Goal: Information Seeking & Learning: Learn about a topic

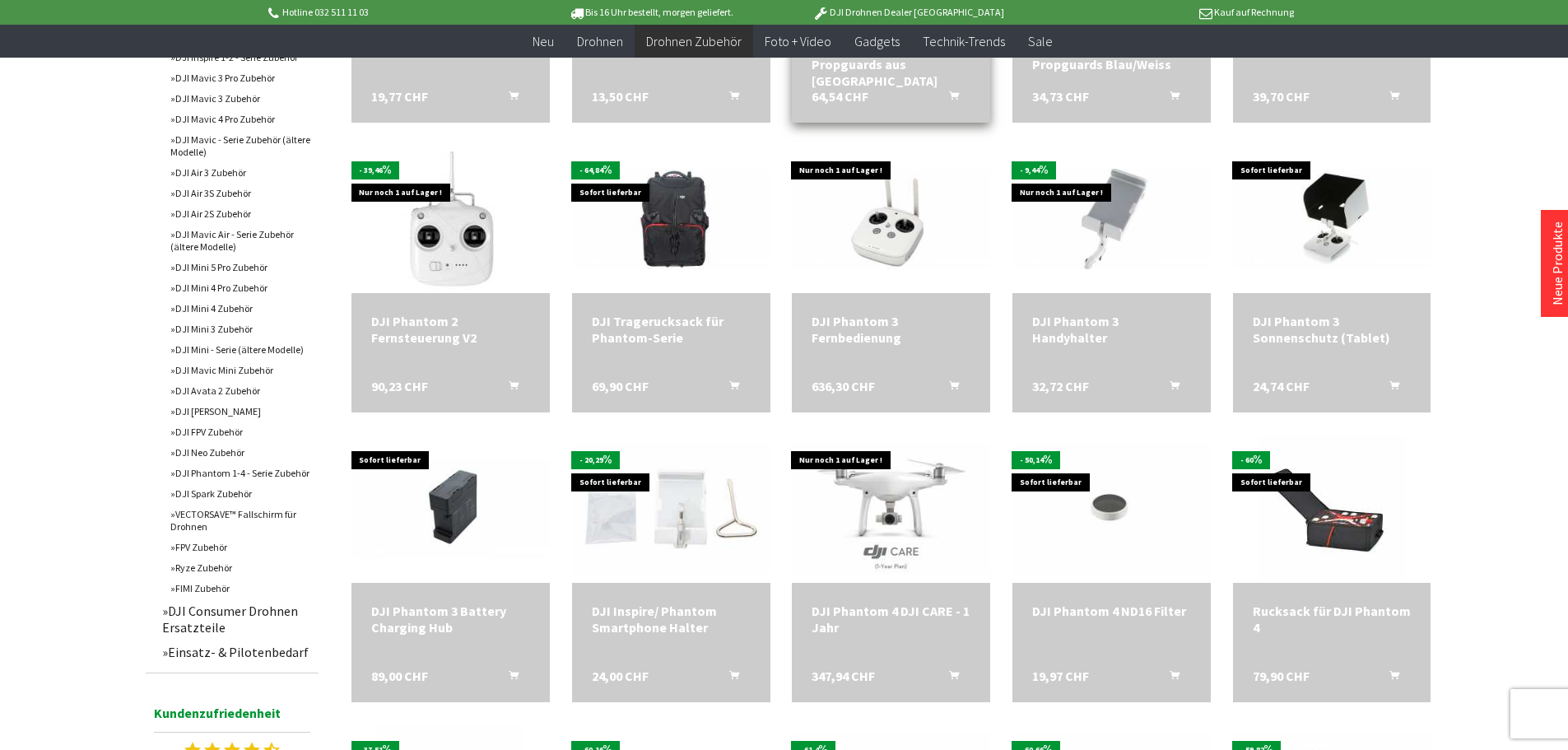
scroll to position [823, 0]
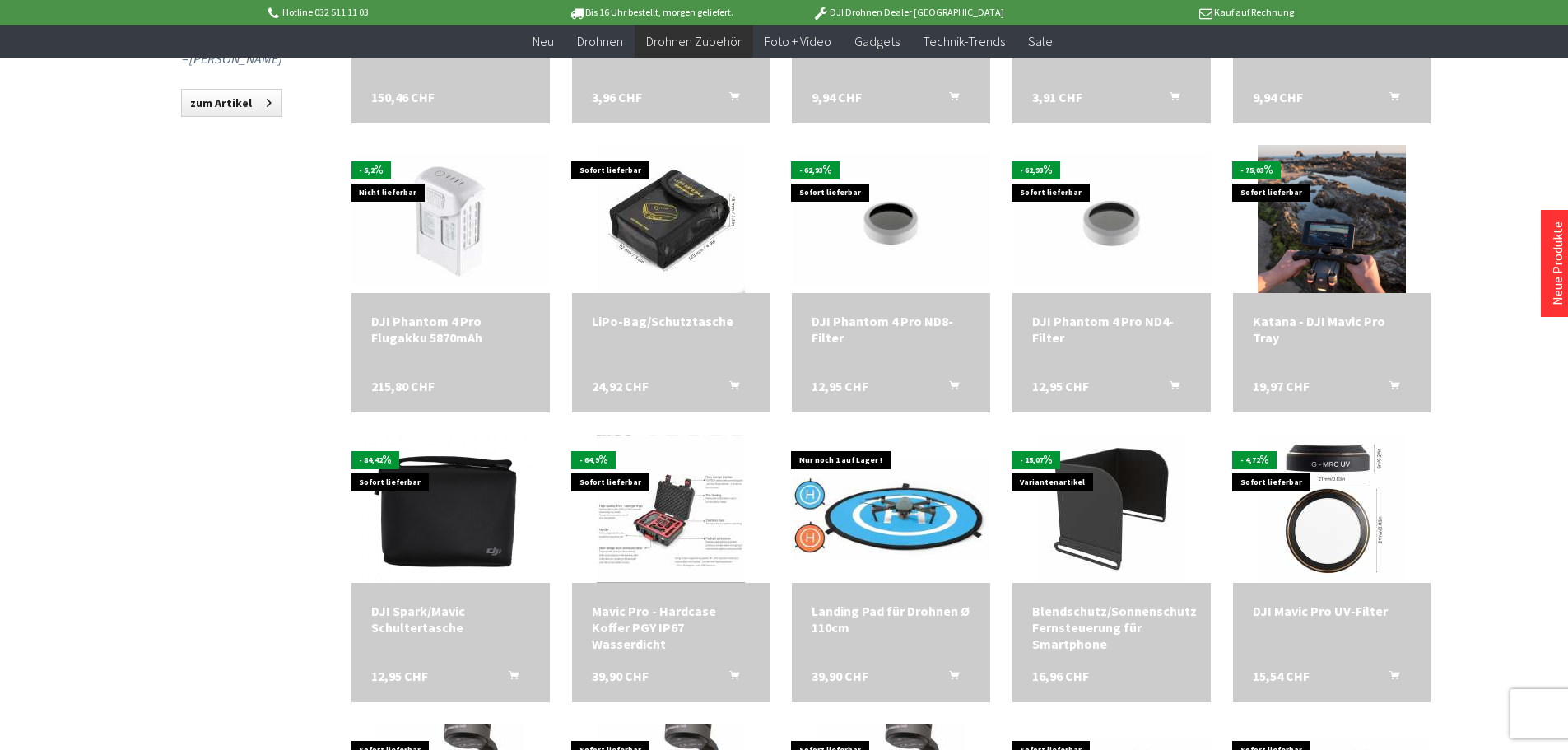
scroll to position [1647, 0]
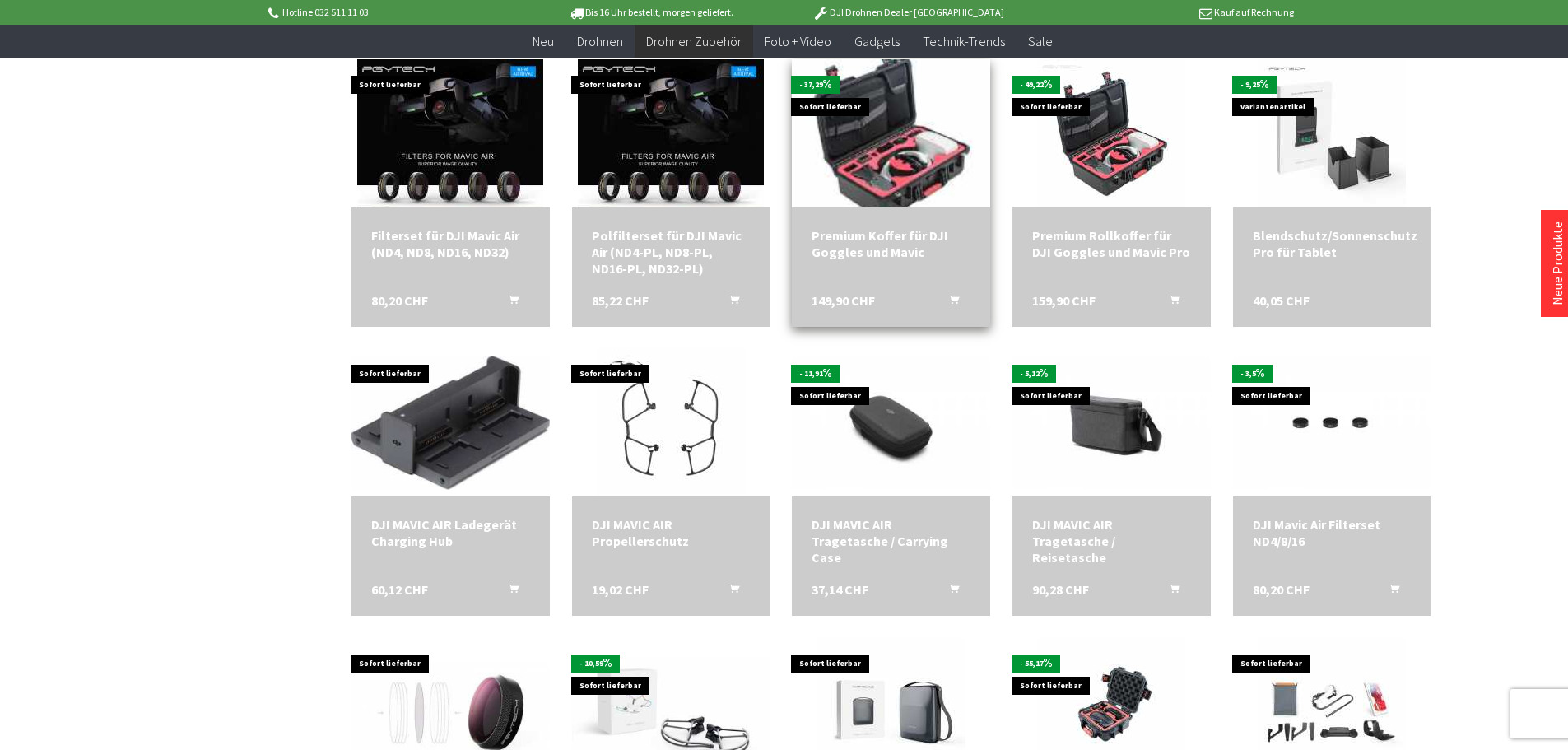
scroll to position [3787, 0]
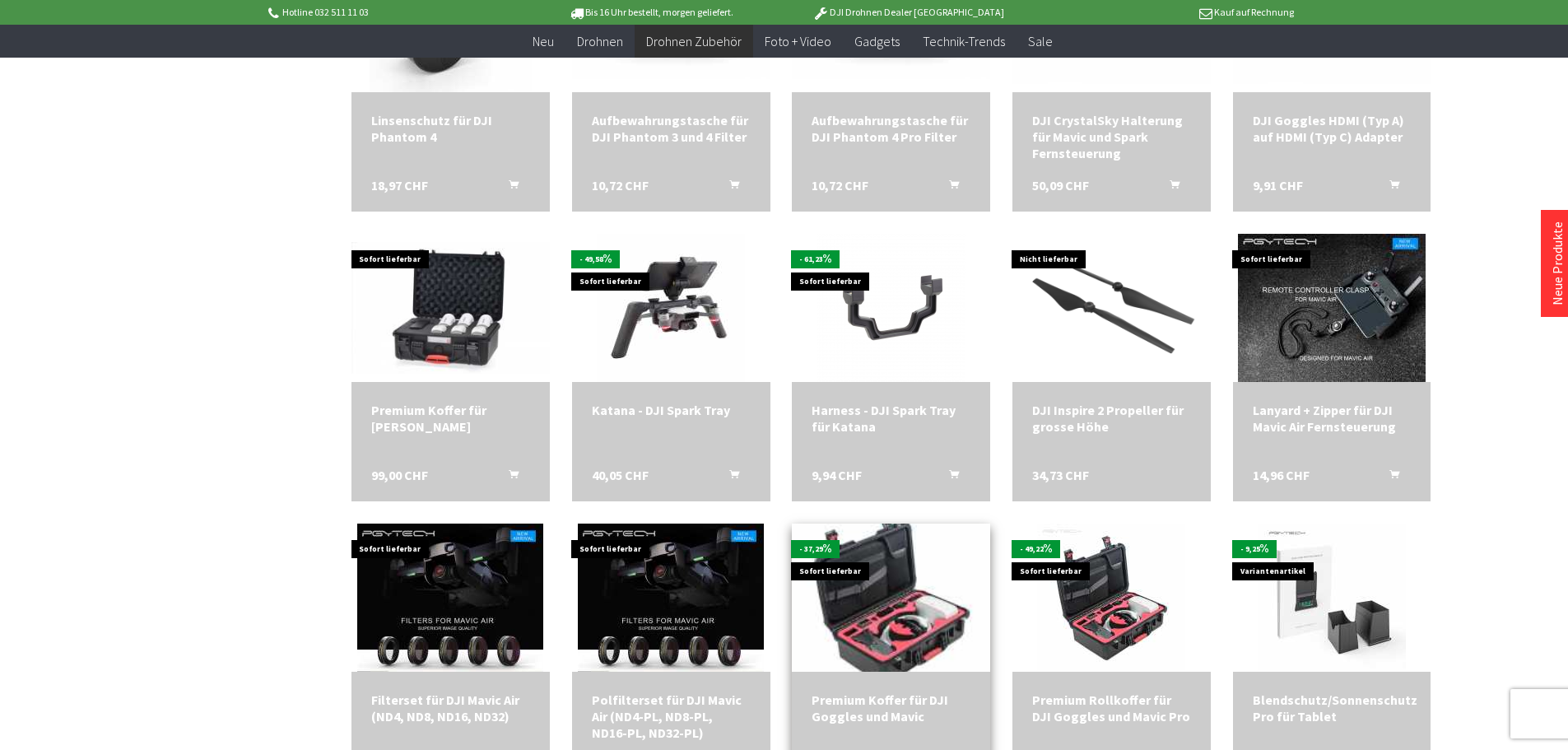
scroll to position [3211, 0]
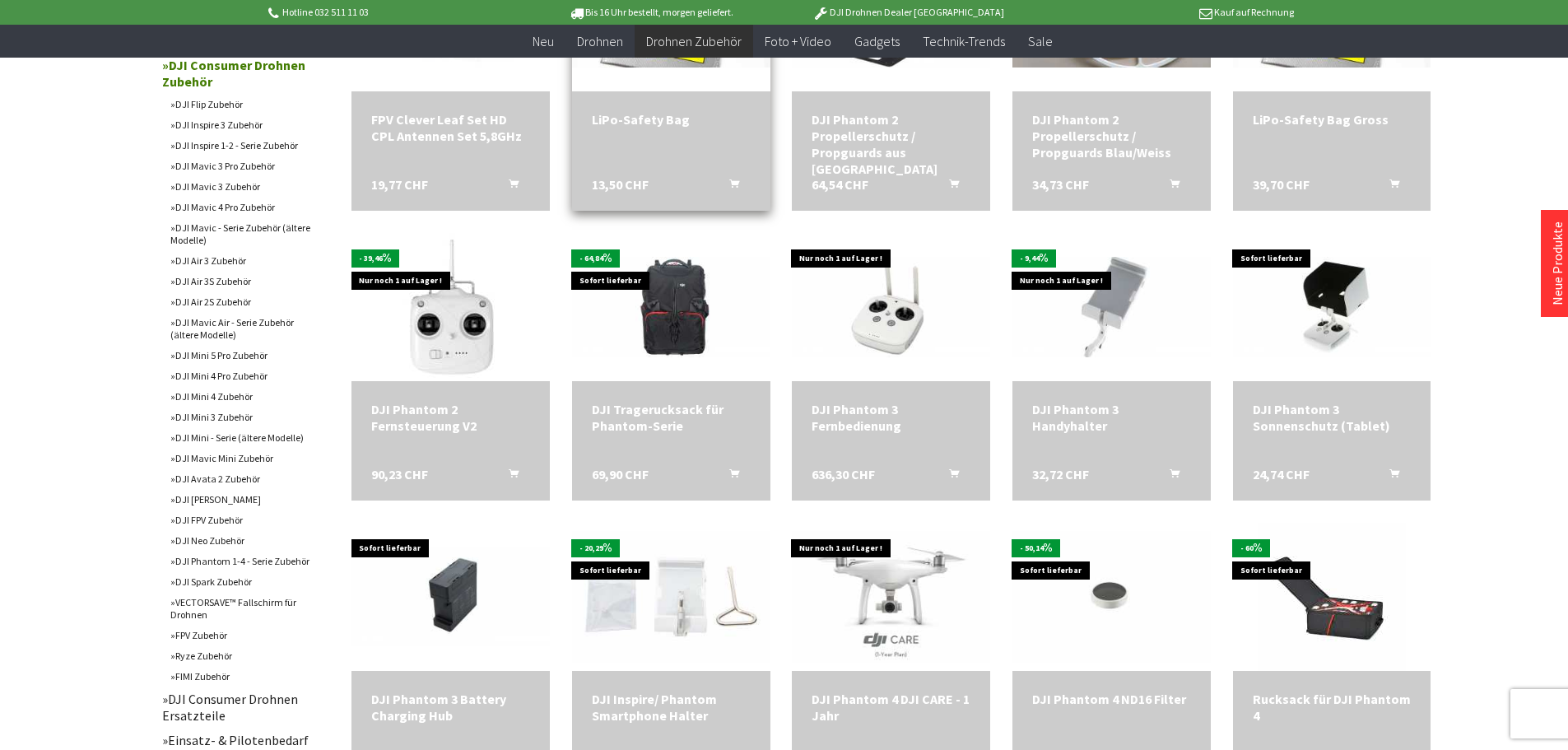
scroll to position [658, 0]
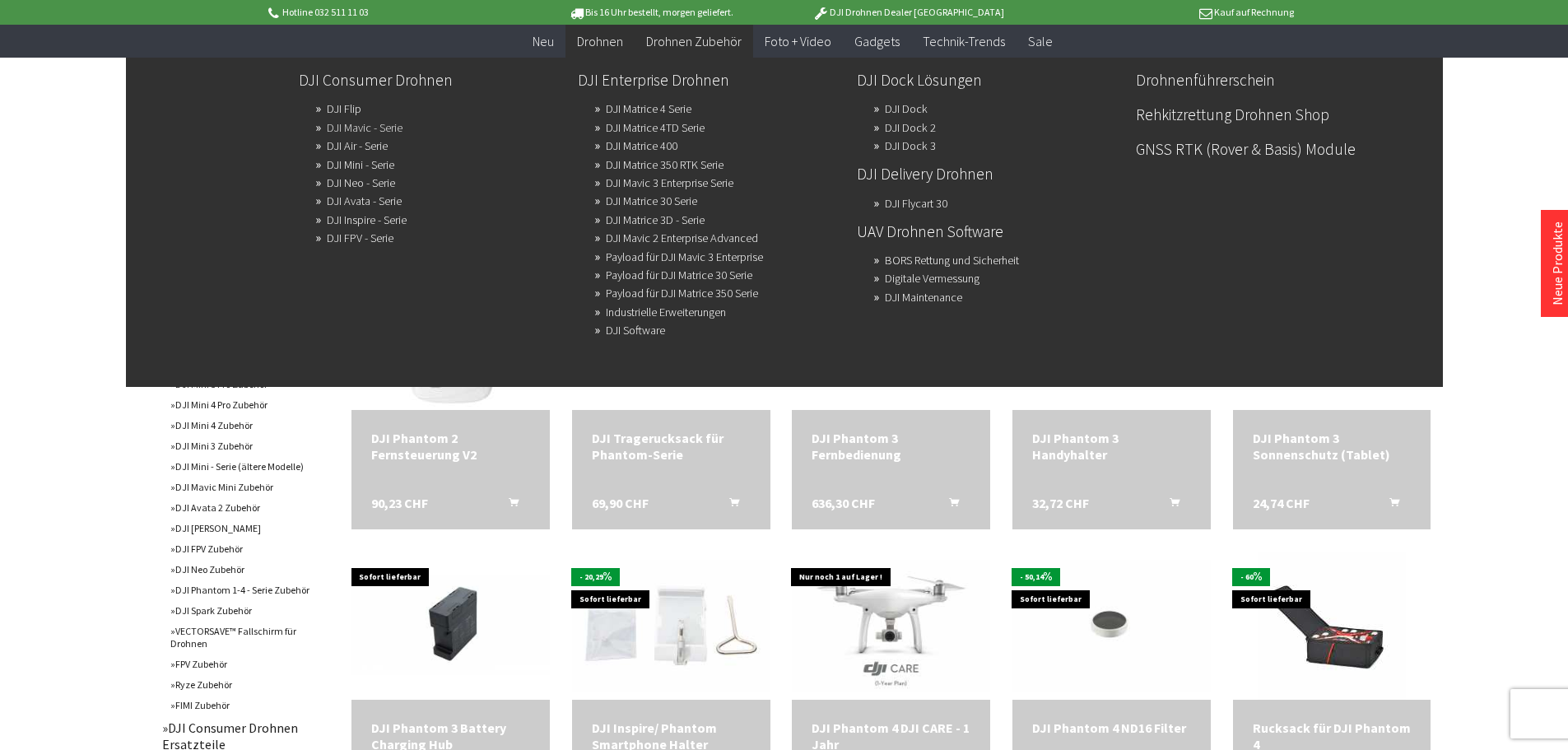
click at [387, 127] on link "DJI Mavic - Serie" at bounding box center [365, 127] width 76 height 23
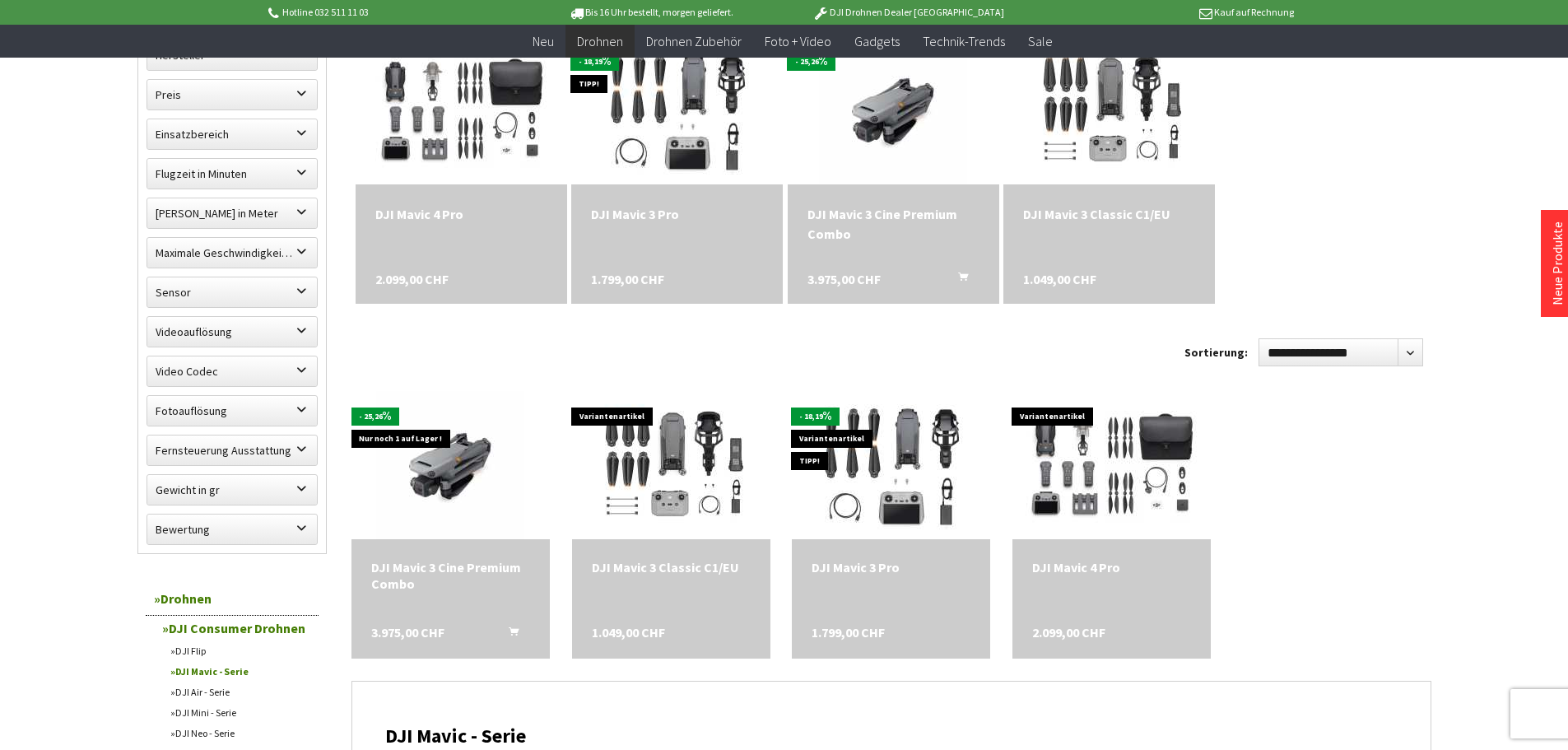
scroll to position [576, 0]
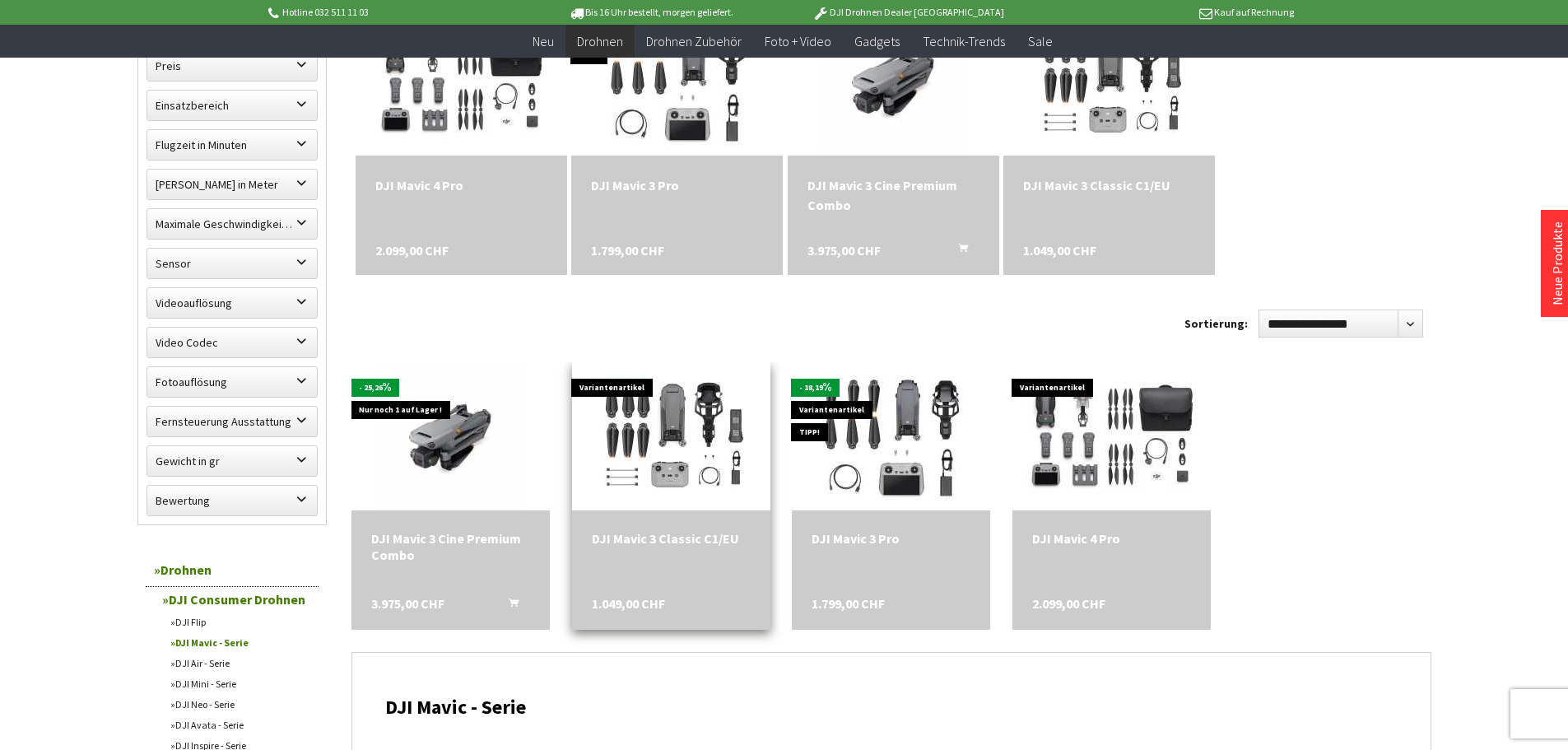
click at [668, 545] on div "DJI Mavic 3 Classic C1/EU" at bounding box center [670, 538] width 158 height 16
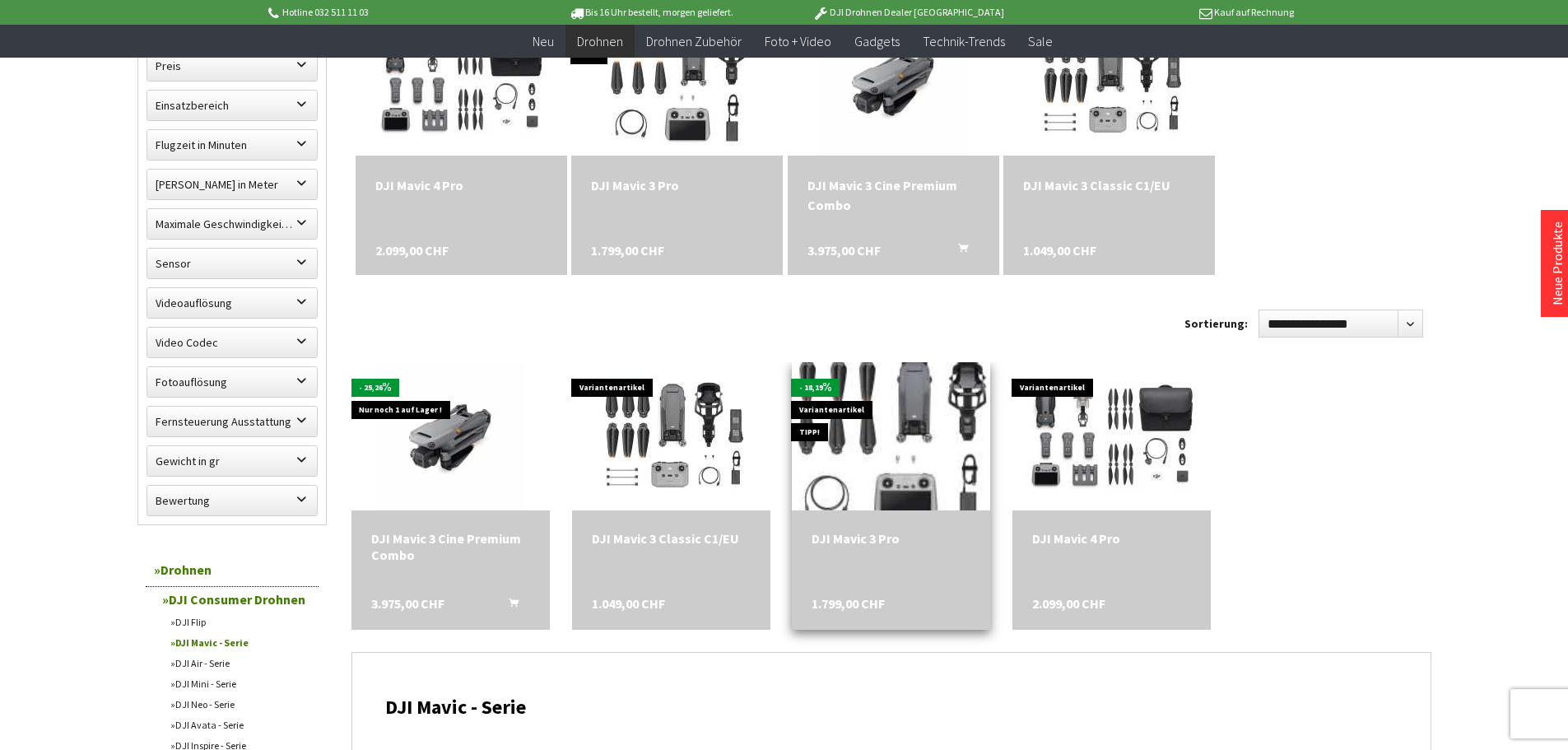
click at [855, 476] on img at bounding box center [890, 436] width 259 height 208
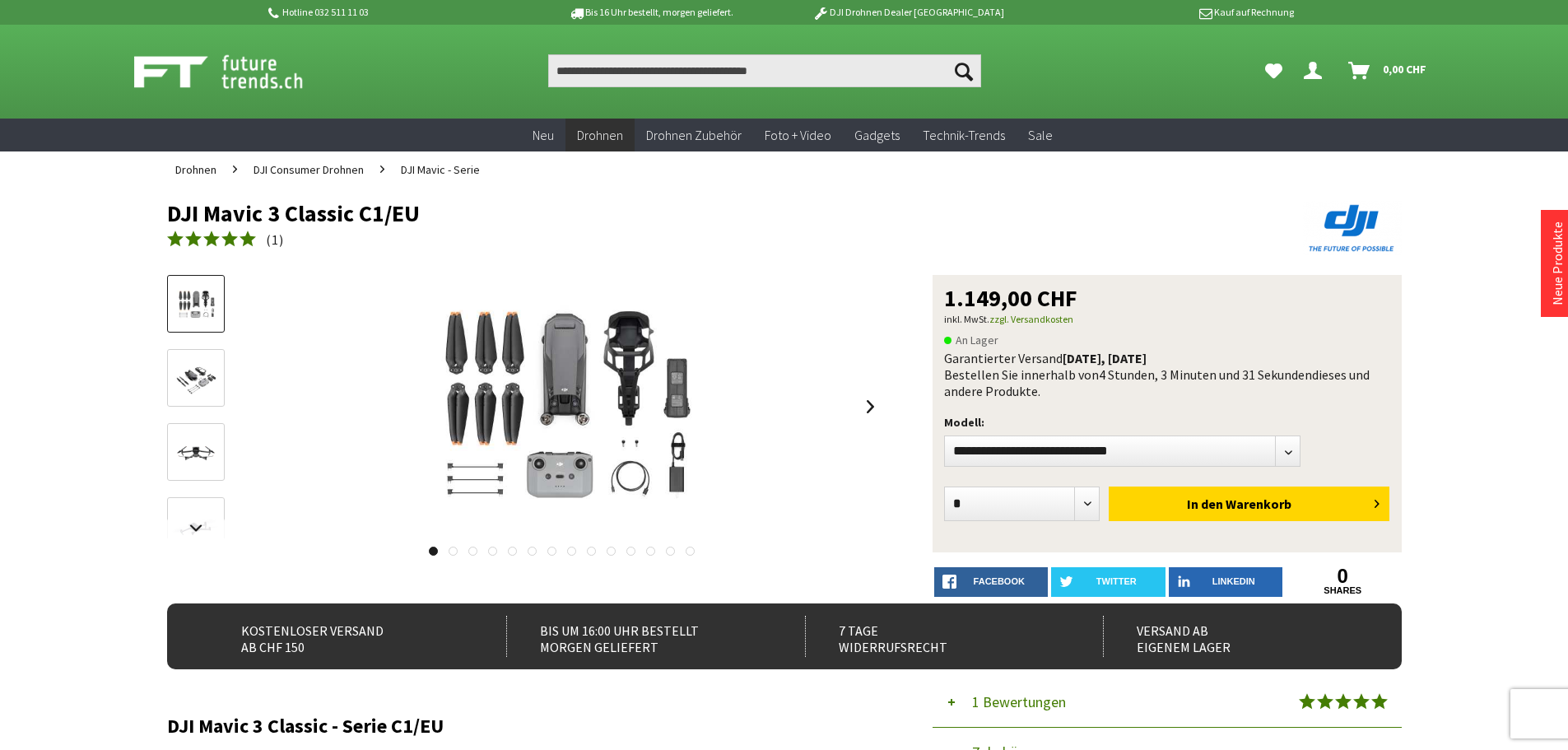
click at [201, 440] on img at bounding box center [196, 453] width 48 height 27
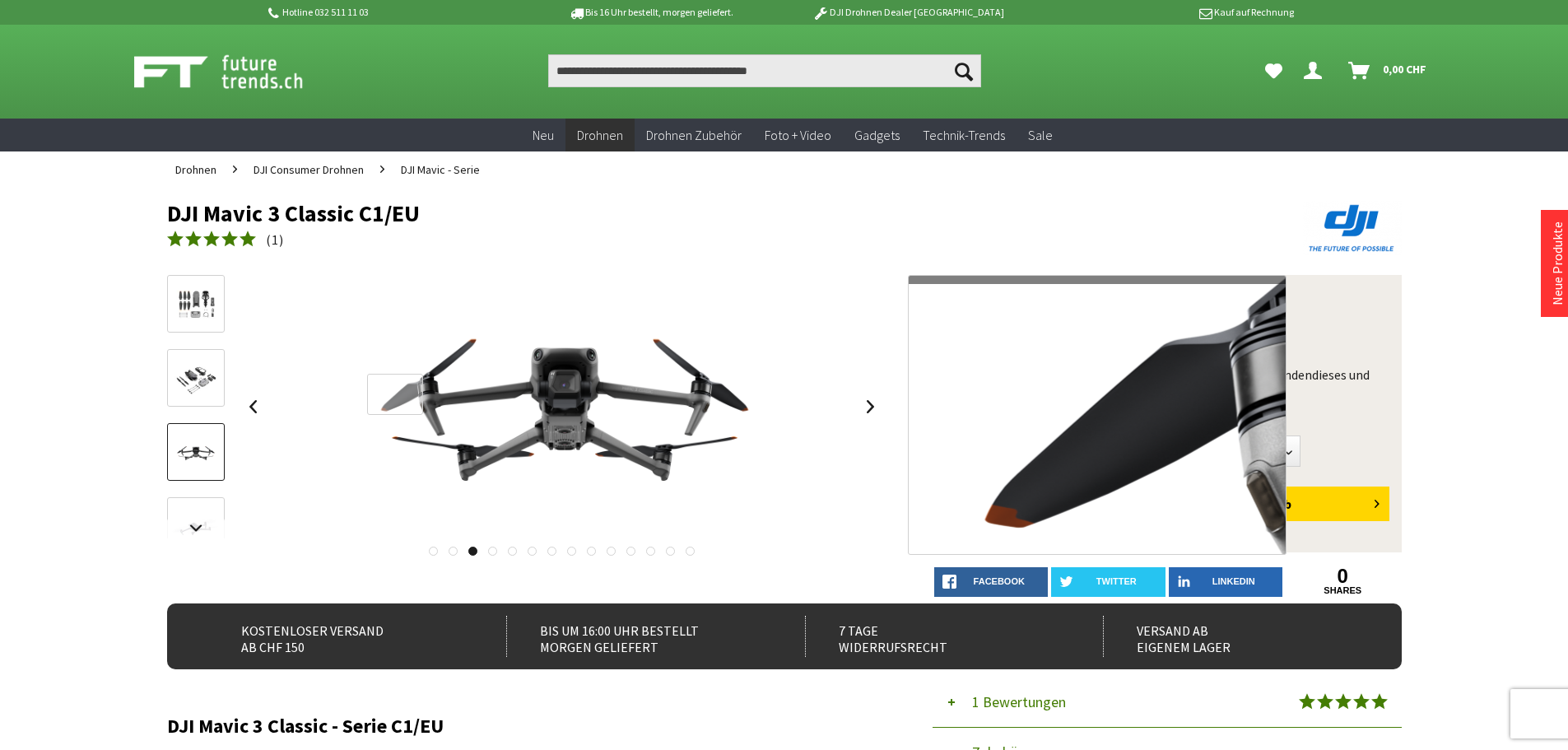
drag, startPoint x: 393, startPoint y: 395, endPoint x: 395, endPoint y: 407, distance: 12.2
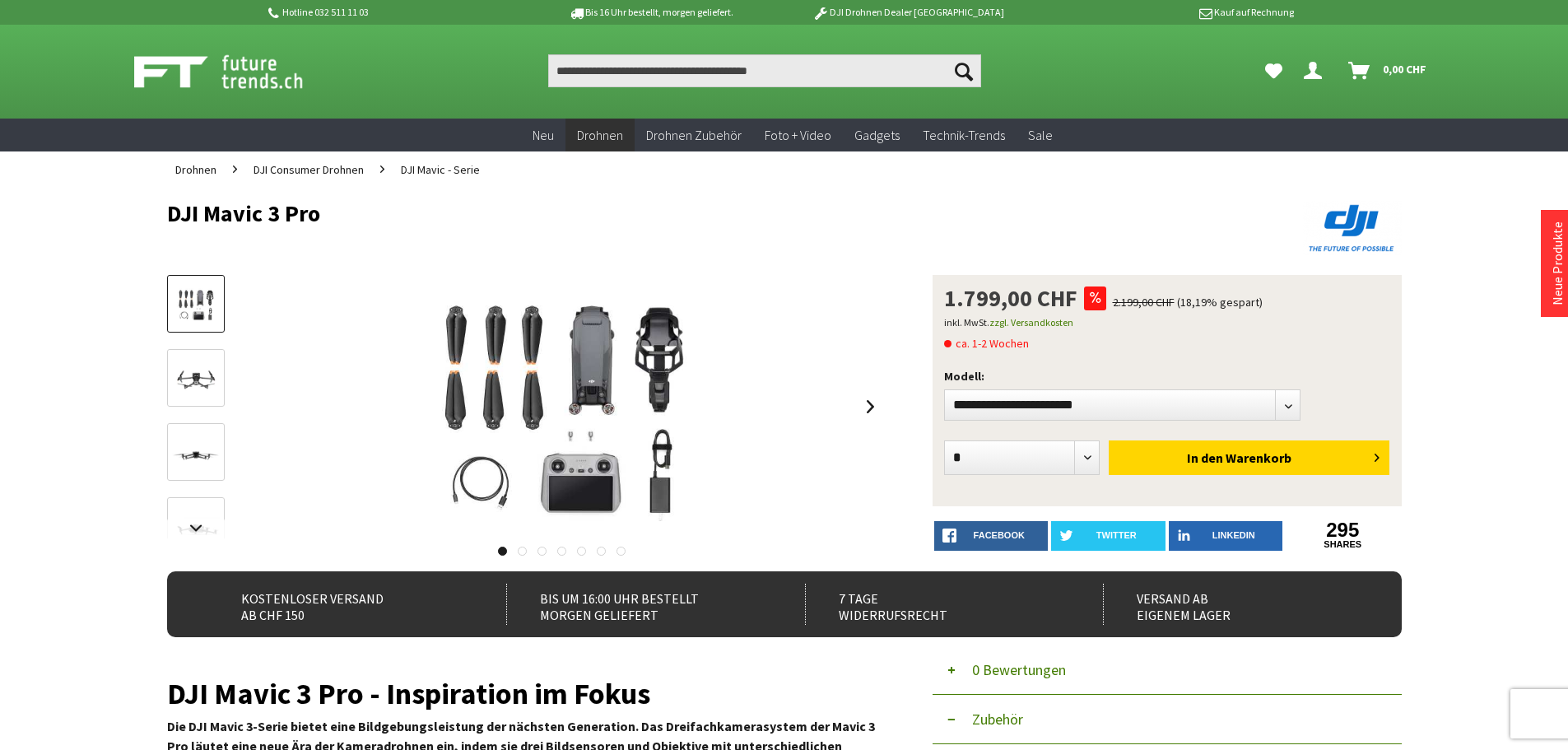
click at [211, 376] on img at bounding box center [196, 378] width 48 height 38
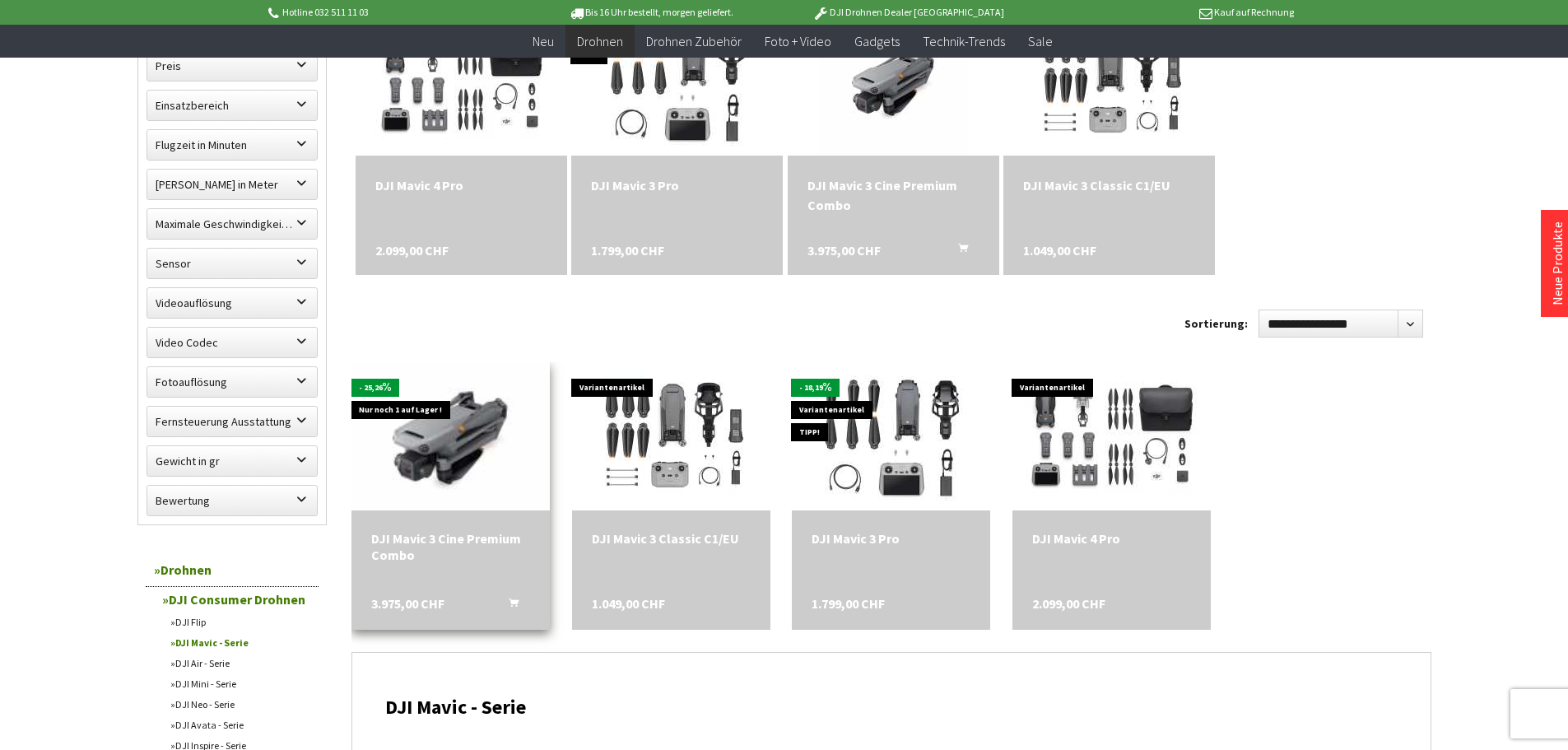
click at [472, 465] on img at bounding box center [450, 436] width 208 height 208
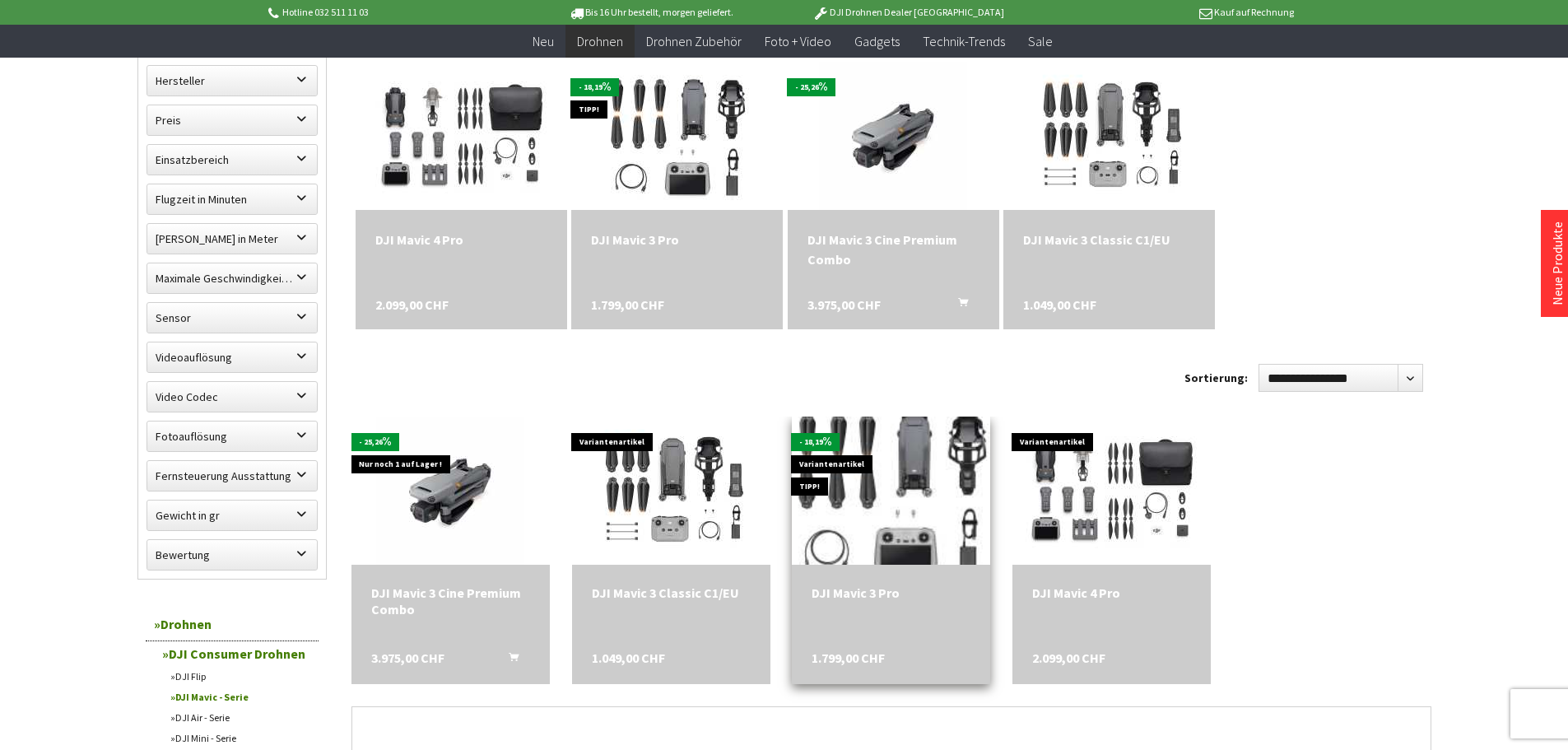
scroll to position [494, 0]
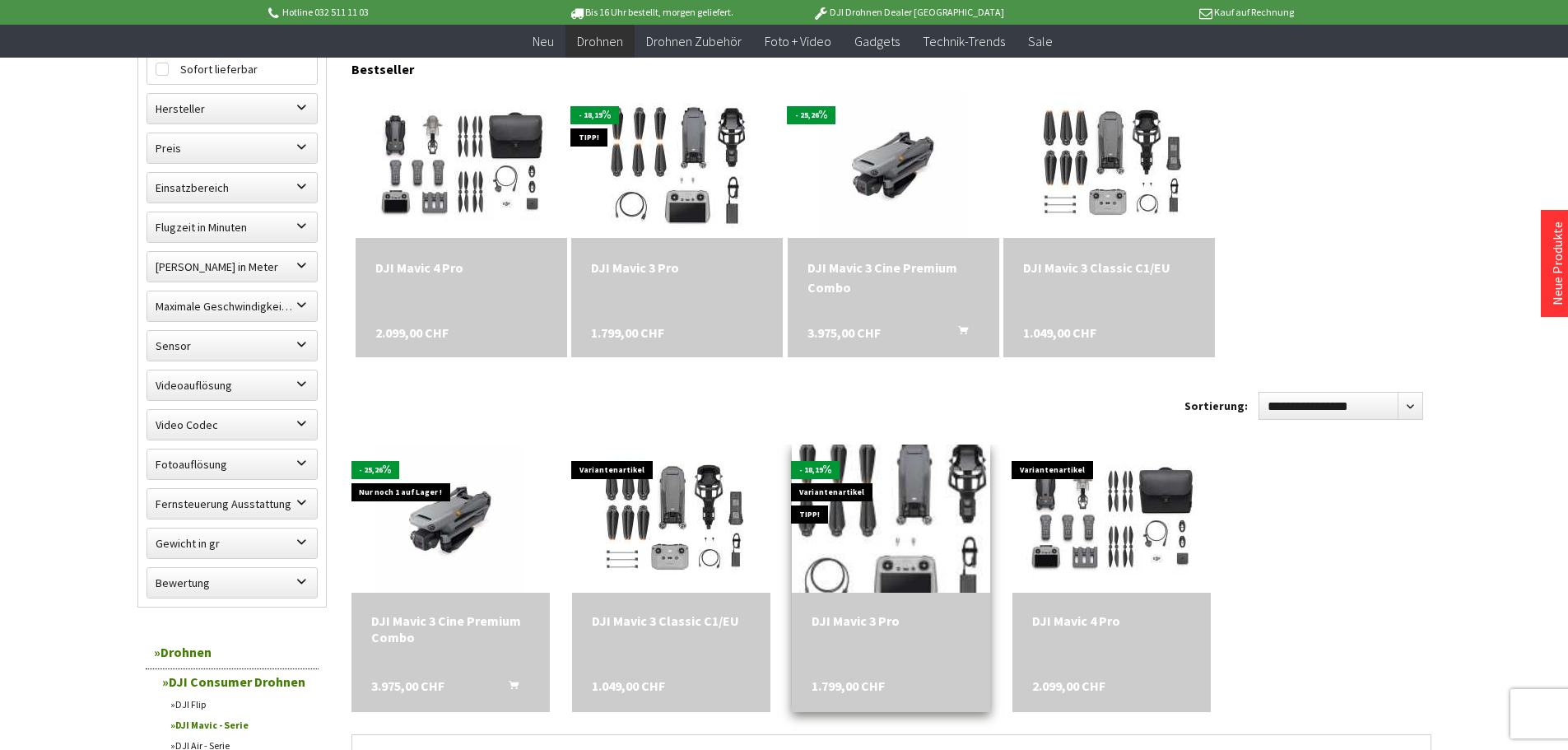
click at [897, 538] on img at bounding box center [890, 518] width 259 height 208
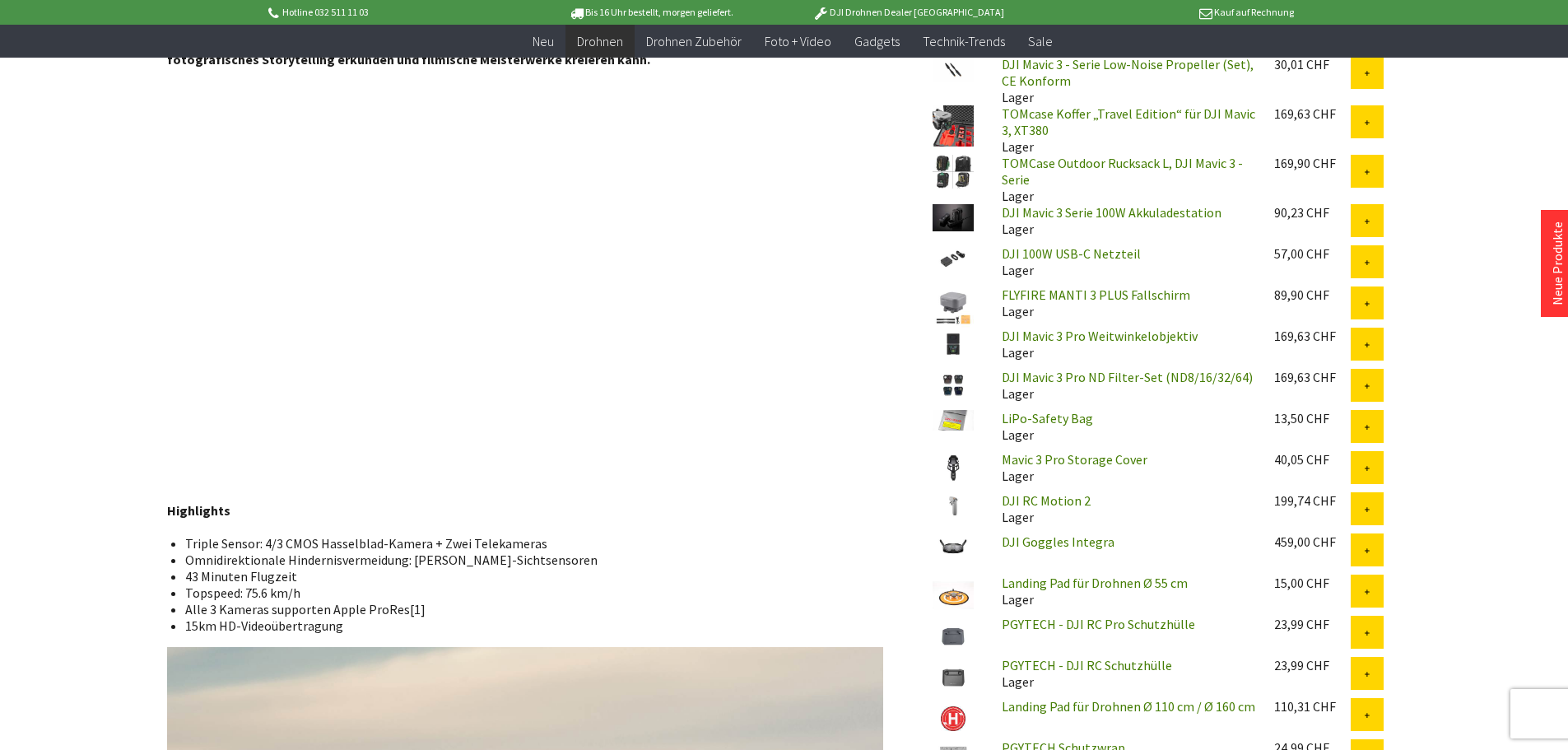
scroll to position [741, 0]
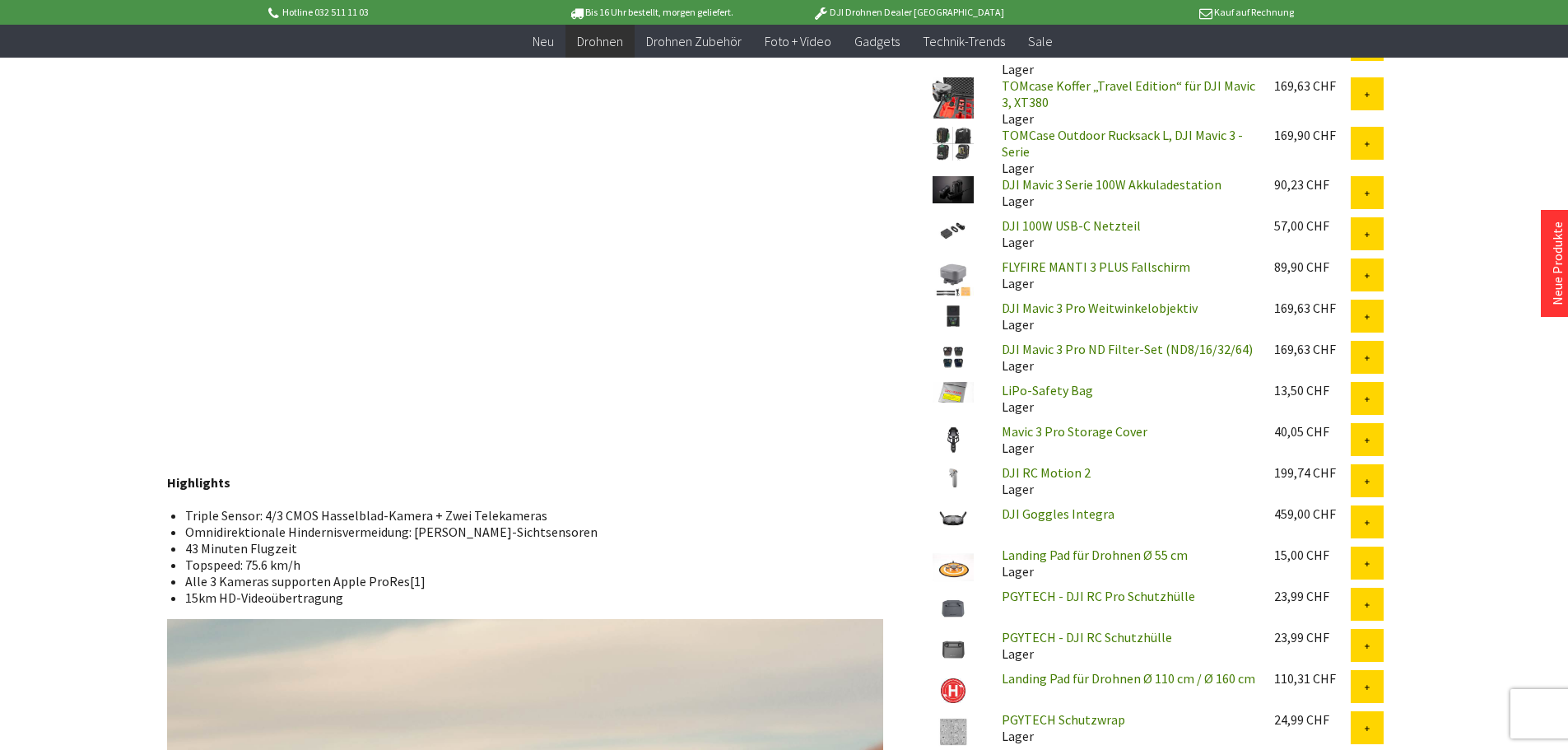
click at [1113, 307] on link "DJI Mavic 3 Pro Weitwinkelobjektiv" at bounding box center [1100, 308] width 196 height 16
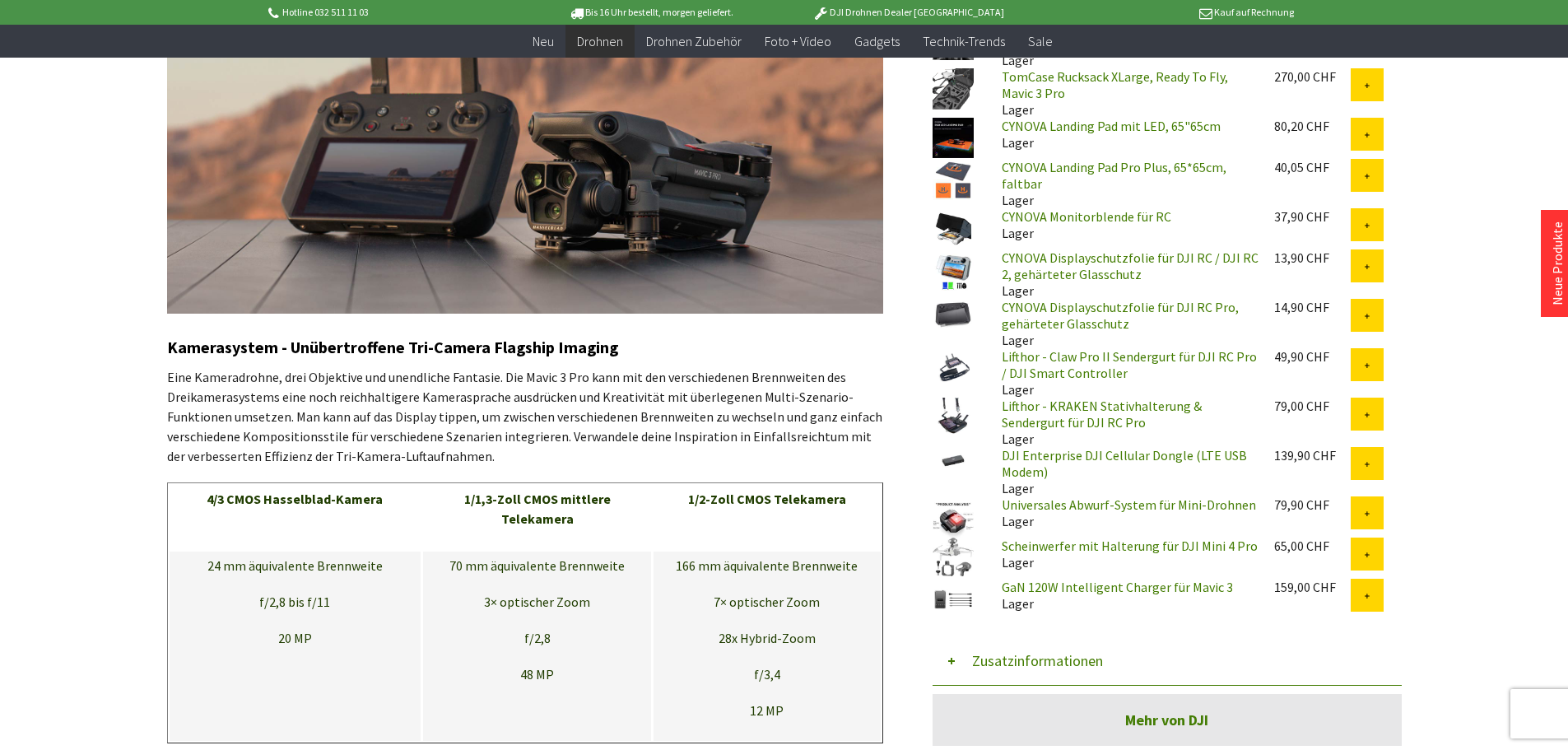
scroll to position [1564, 0]
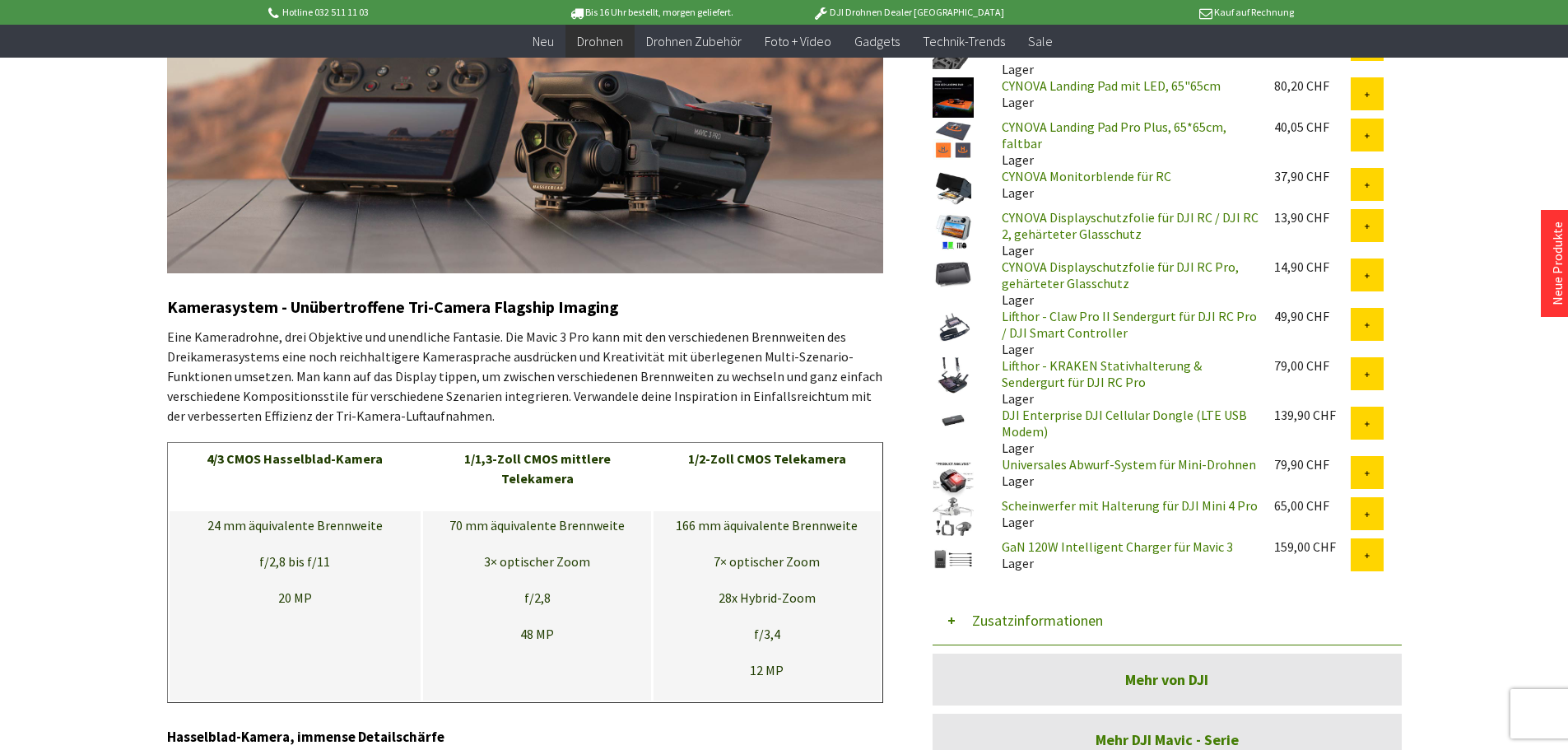
click at [1061, 501] on link "Scheinwerfer mit Halterung für DJI Mini 4 Pro" at bounding box center [1130, 505] width 256 height 16
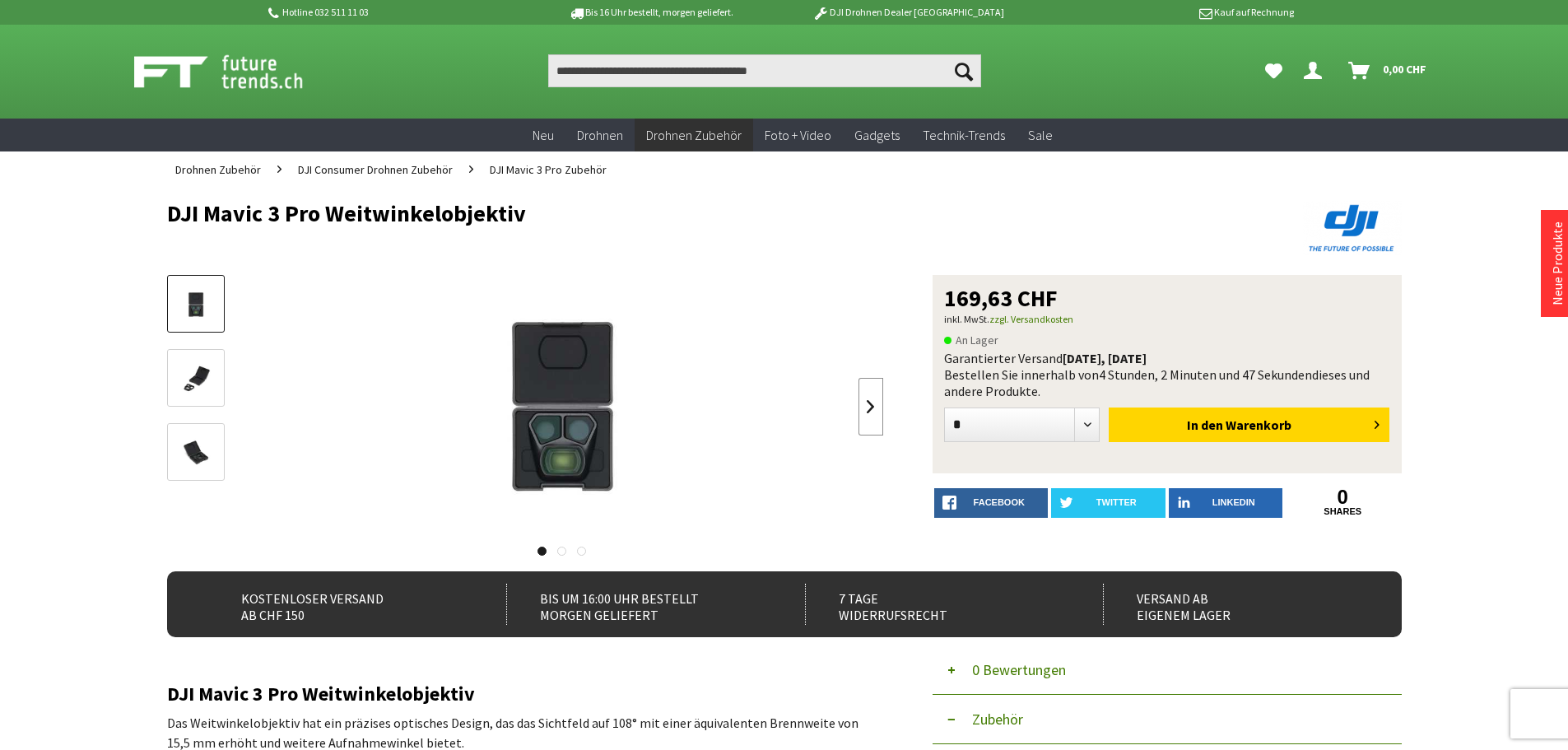
click at [876, 403] on link at bounding box center [871, 407] width 25 height 58
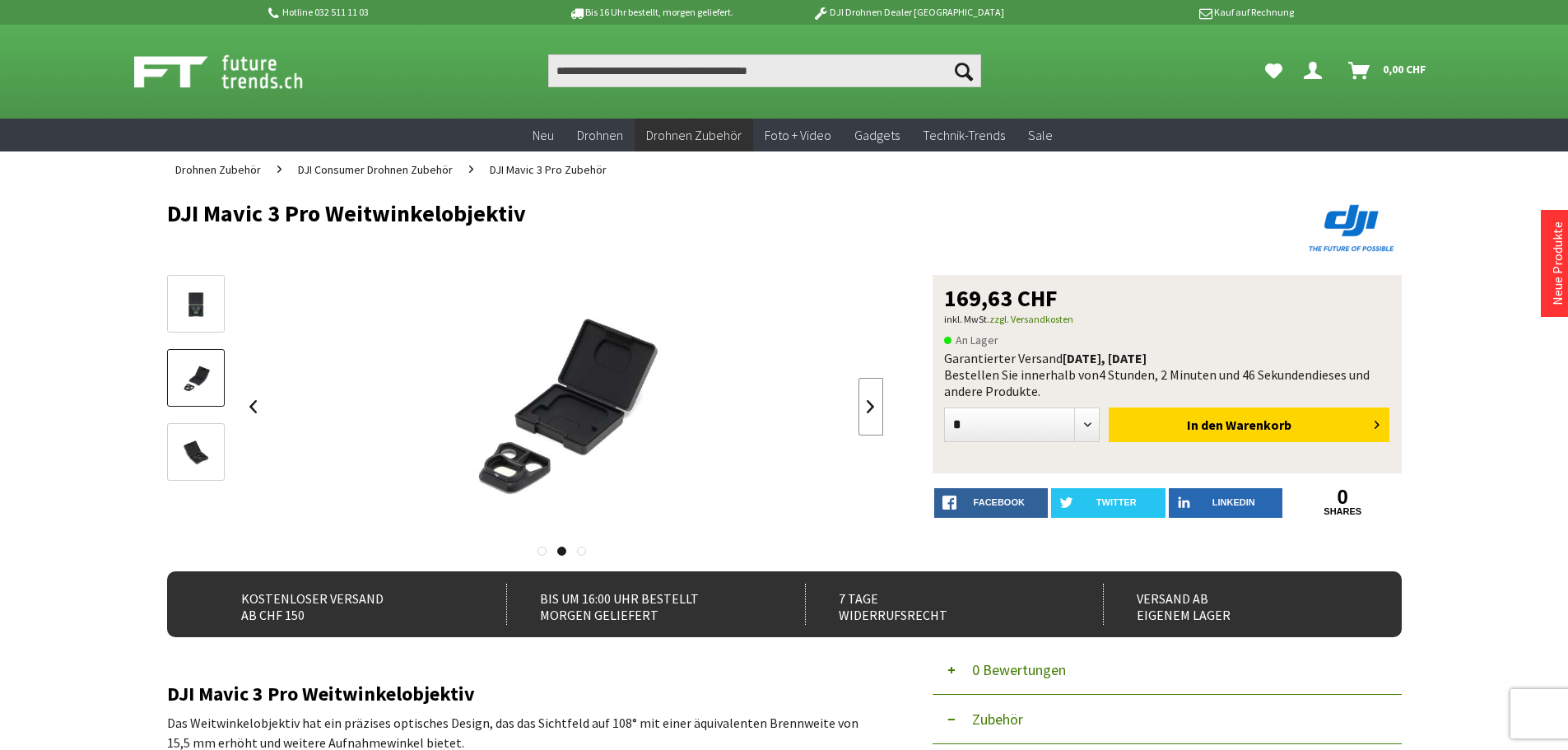
click at [876, 403] on link at bounding box center [871, 407] width 25 height 58
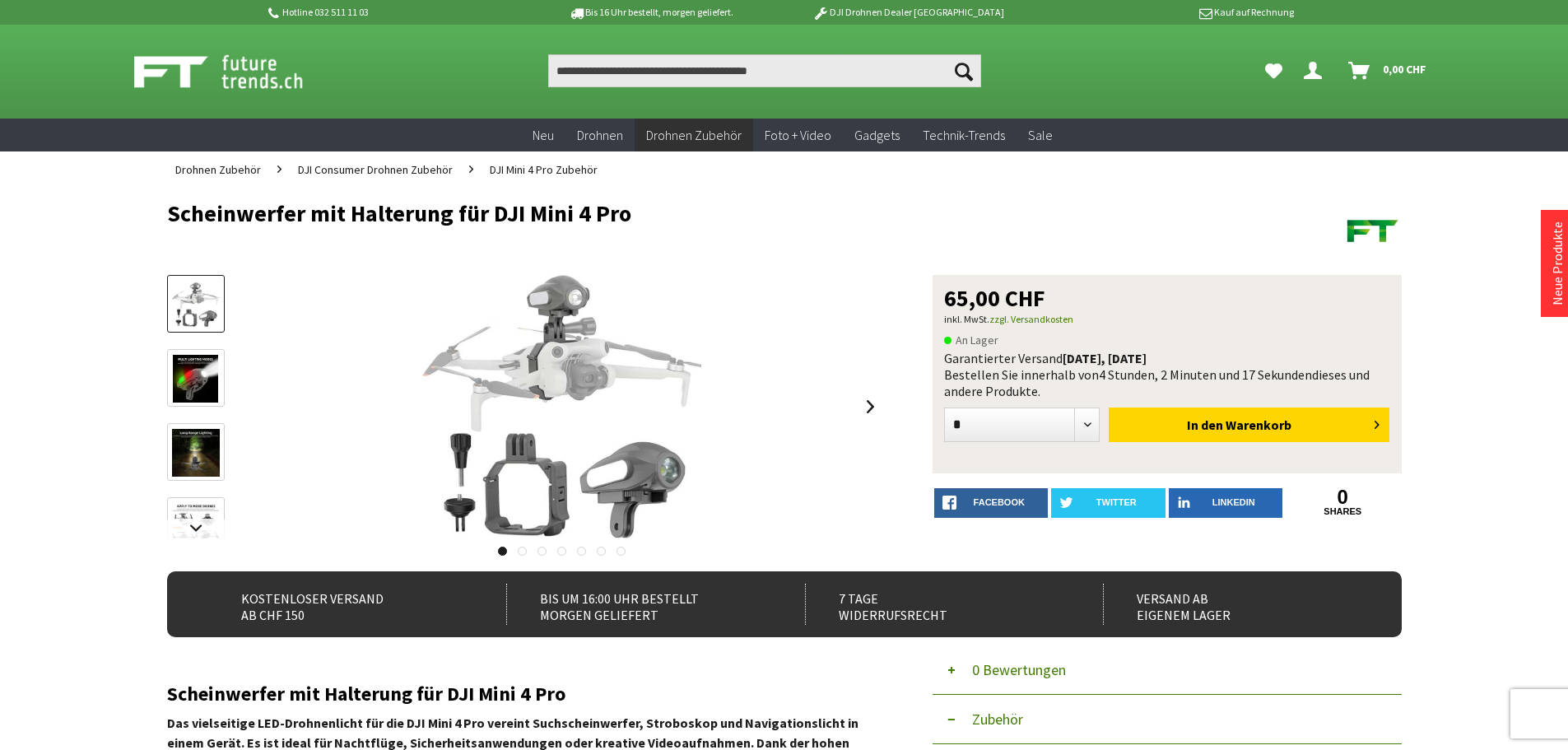
click at [193, 375] on img at bounding box center [196, 378] width 46 height 48
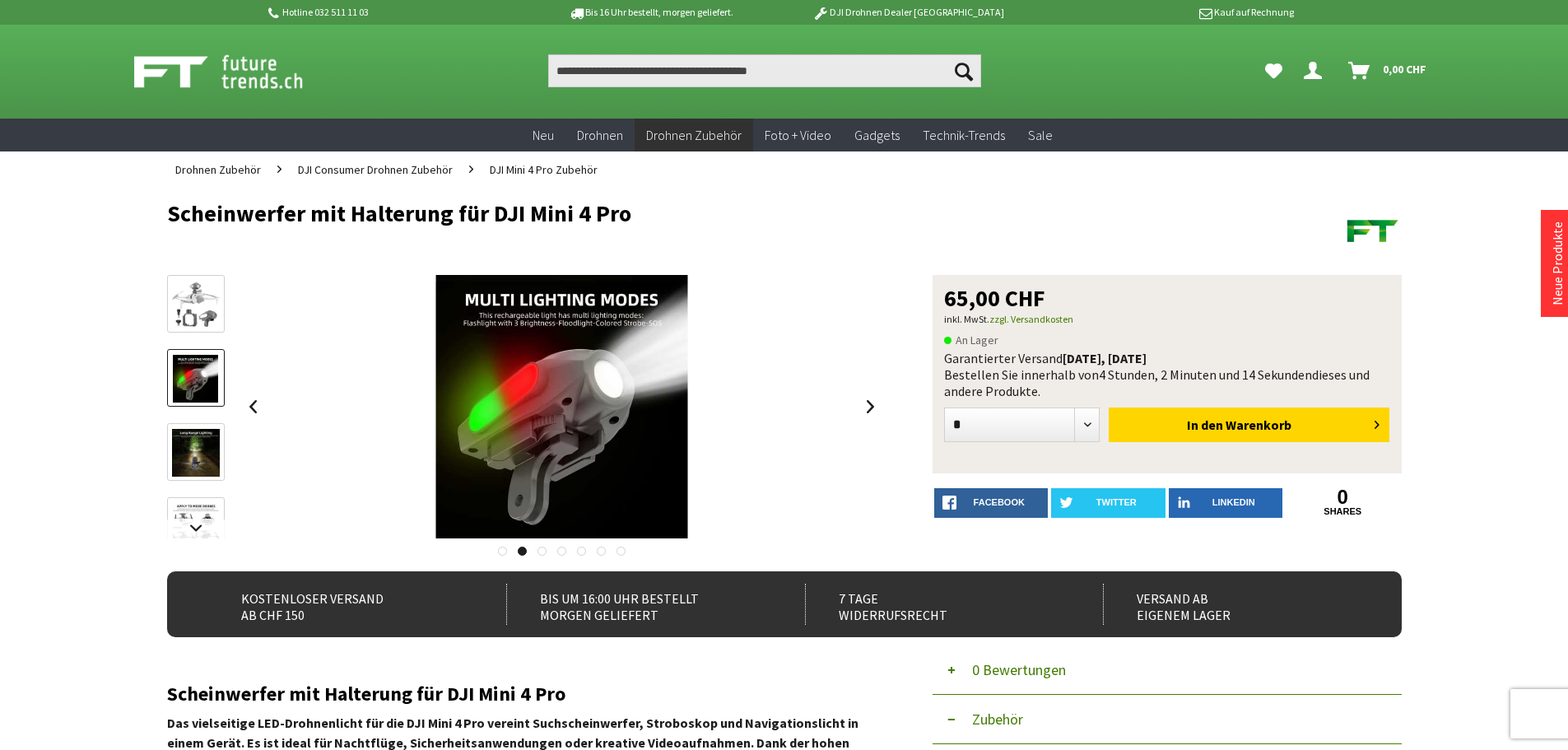
click at [198, 453] on img at bounding box center [196, 452] width 48 height 48
